Goal: Check status

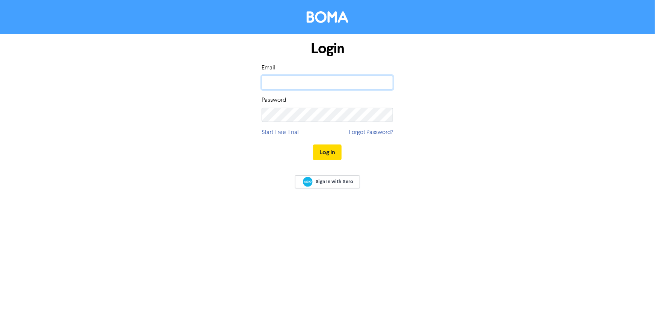
type input "[EMAIL_ADDRESS][DOMAIN_NAME]"
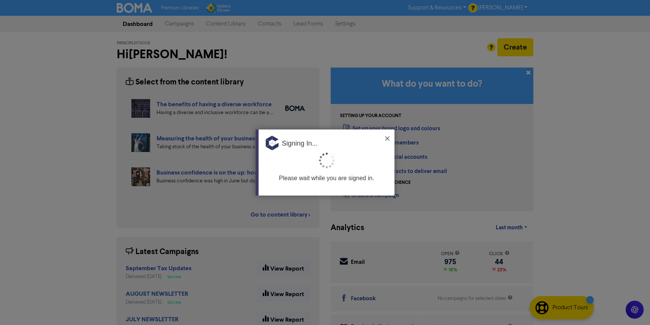
click at [389, 140] on img at bounding box center [387, 138] width 5 height 5
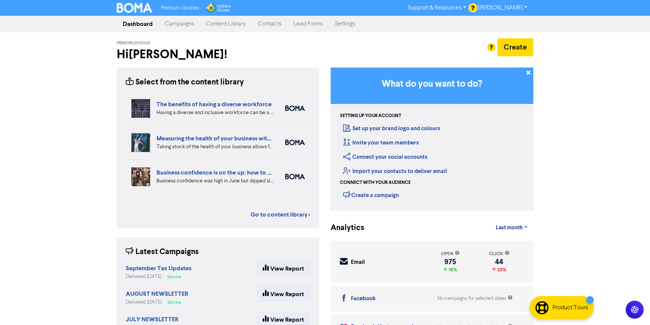
click at [187, 23] on link "Campaigns" at bounding box center [179, 24] width 41 height 15
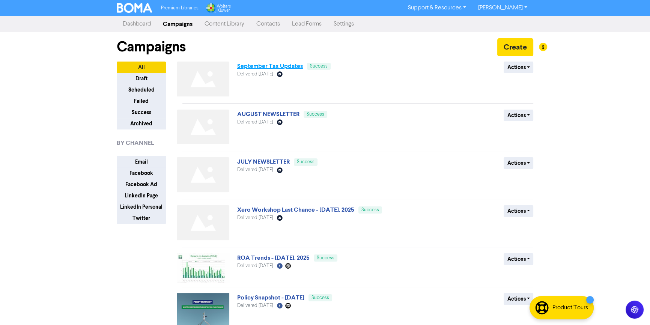
click at [295, 63] on link "September Tax Updates" at bounding box center [270, 66] width 66 height 8
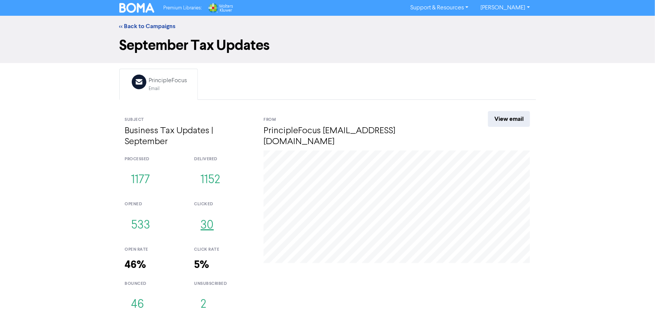
click at [202, 230] on button "30" at bounding box center [207, 225] width 26 height 25
click at [202, 302] on button "2" at bounding box center [203, 305] width 18 height 25
